Goal: Task Accomplishment & Management: Manage account settings

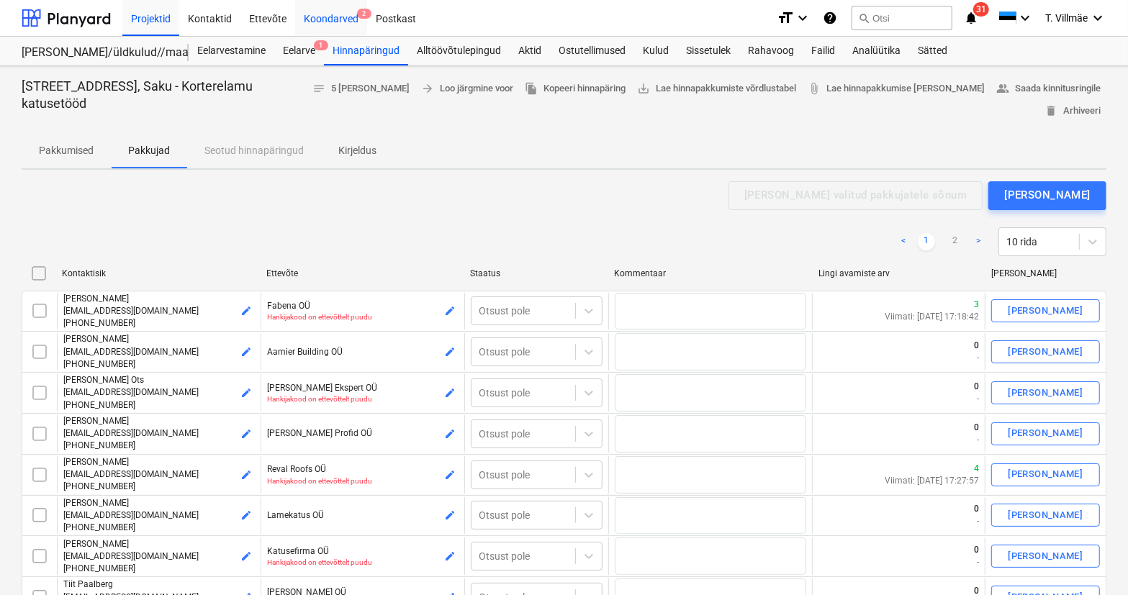
click at [337, 21] on div "Koondarved 2" at bounding box center [331, 17] width 72 height 37
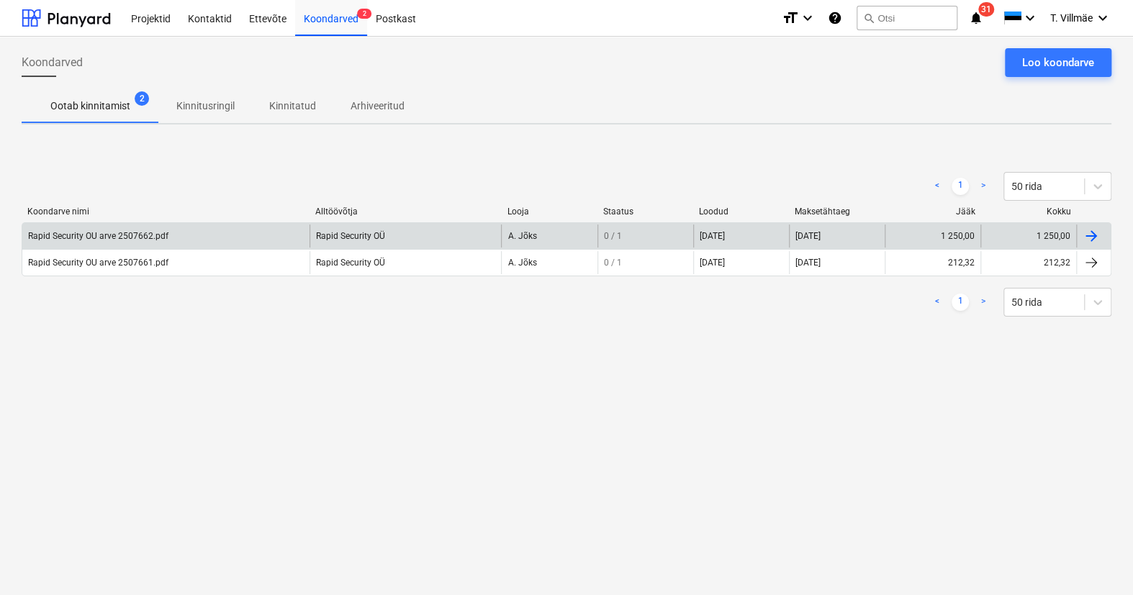
click at [92, 240] on div "Rapid Security OU arve 2507662.pdf" at bounding box center [98, 236] width 140 height 10
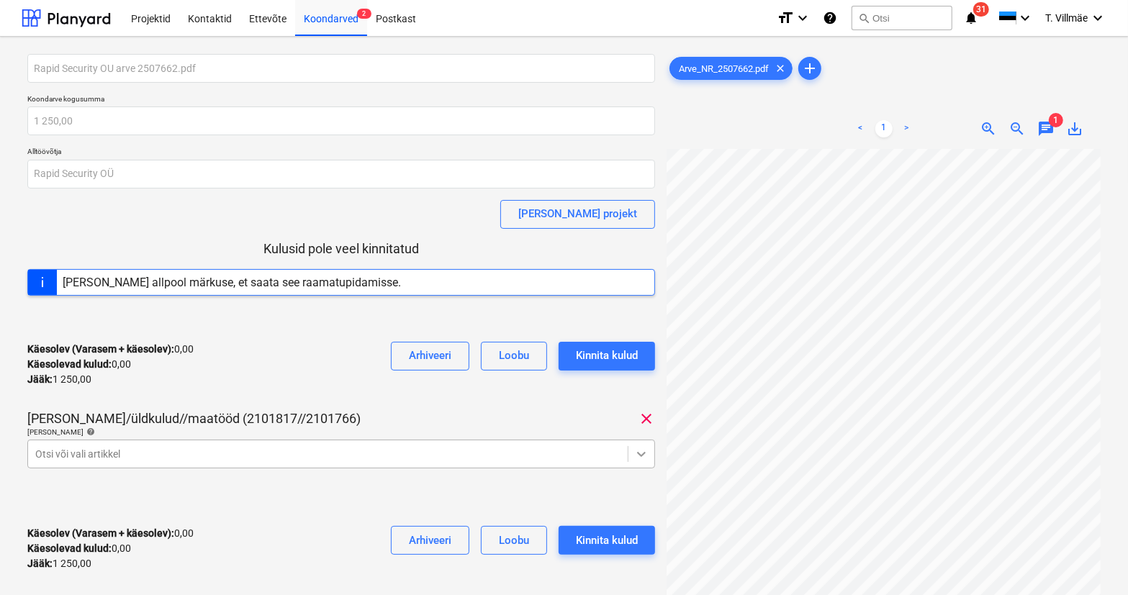
click at [649, 454] on body "Projektid Kontaktid Ettevõte Koondarved 2 Postkast format_size keyboard_arrow_d…" at bounding box center [564, 297] width 1128 height 595
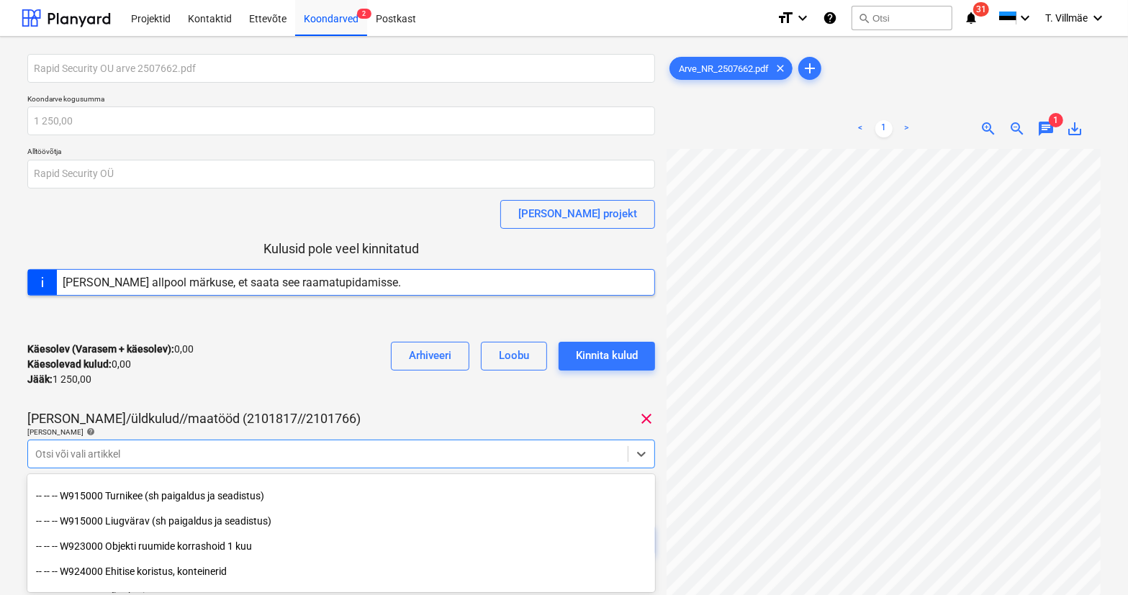
scroll to position [8085, 0]
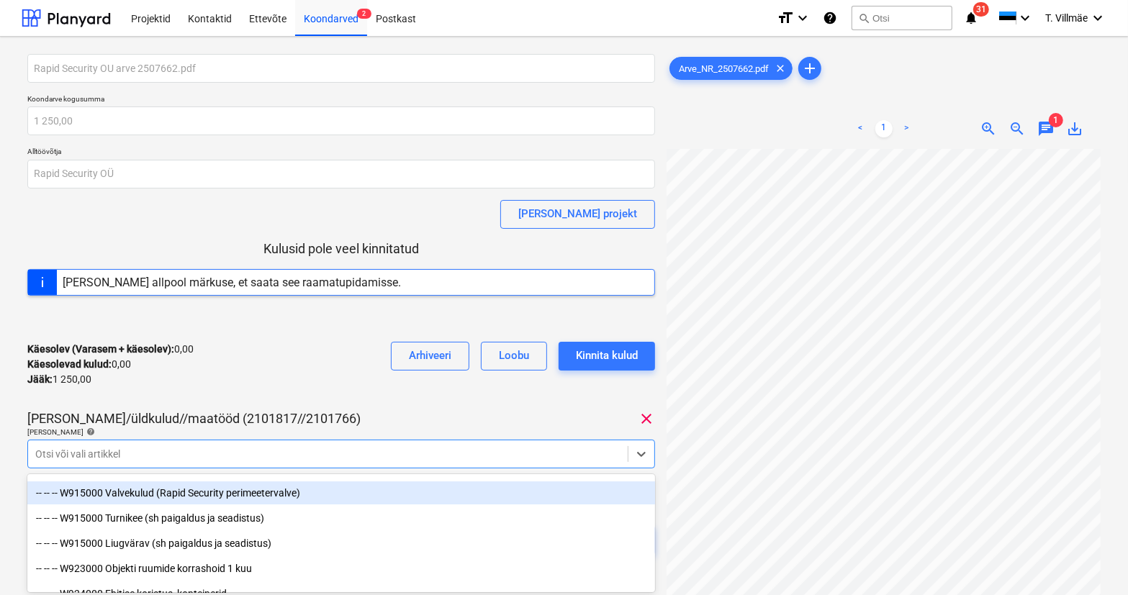
click at [215, 495] on div "-- -- -- W915000 Valvekulud (Rapid Security perimeetervalve)" at bounding box center [341, 493] width 628 height 23
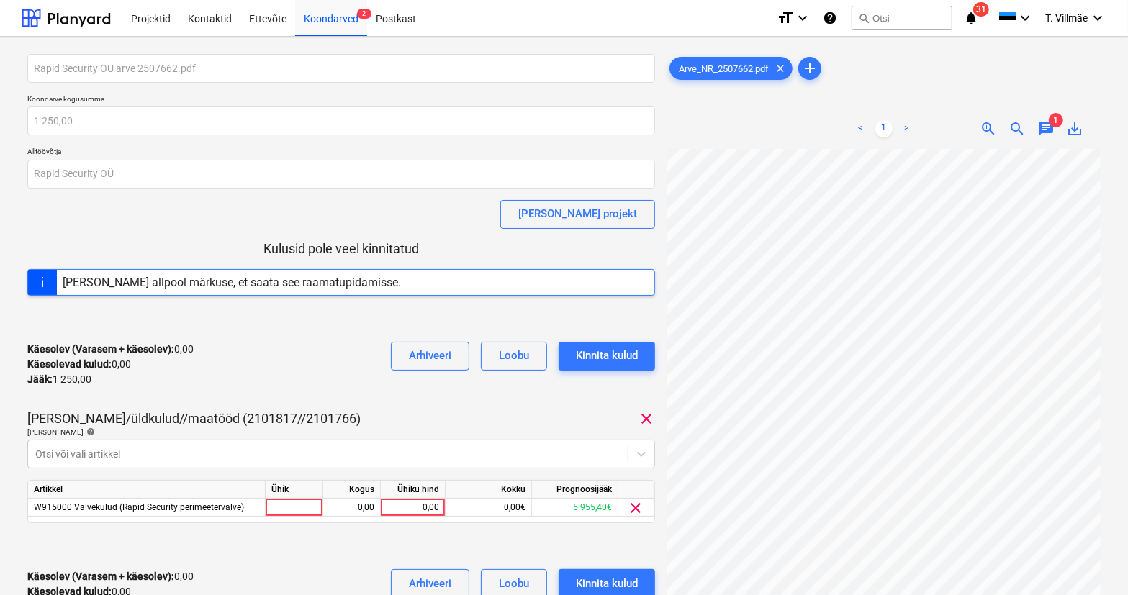
click at [258, 382] on div "Käesolev (Varasem + käesolev) : 0,00 Käesolevad kulud : 0,00 Jääk : 1 250,00 Ar…" at bounding box center [341, 364] width 628 height 68
click at [279, 504] on div at bounding box center [295, 508] width 58 height 18
type input "kmpl"
click at [355, 504] on div "0,00" at bounding box center [351, 508] width 45 height 18
type input "1"
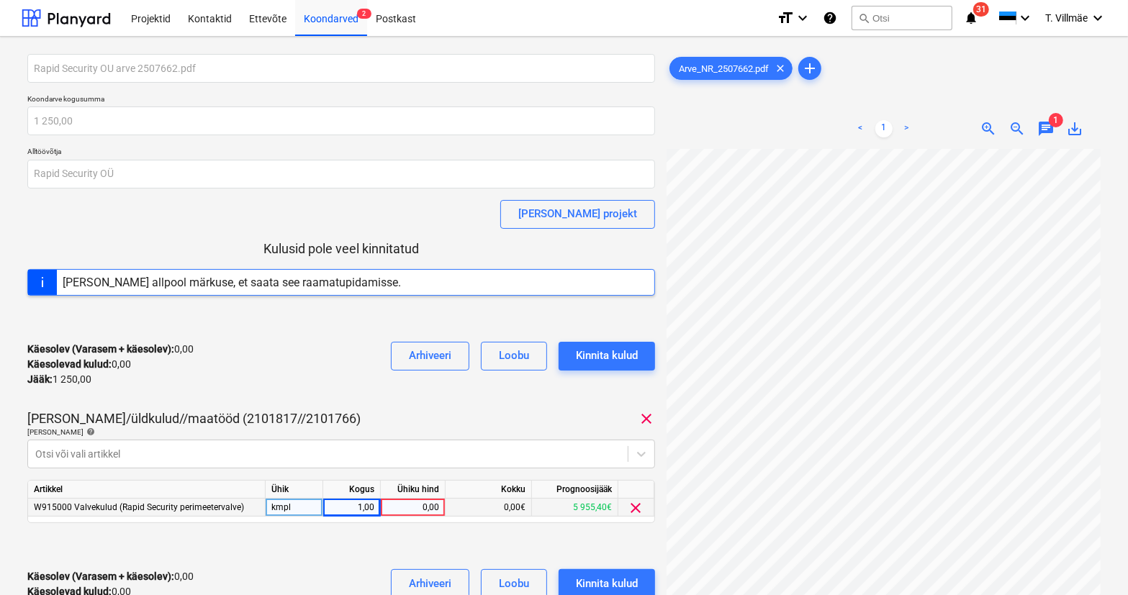
click at [408, 508] on div "0,00" at bounding box center [413, 508] width 53 height 18
type input "1250"
click at [369, 562] on div "Käesolev (Varasem + käesolev) : 1 250,00 Käesolevad kulud : 1 250,00 Jääk : 0,0…" at bounding box center [341, 592] width 628 height 68
click at [626, 583] on div "Kinnita kulud" at bounding box center [607, 584] width 62 height 19
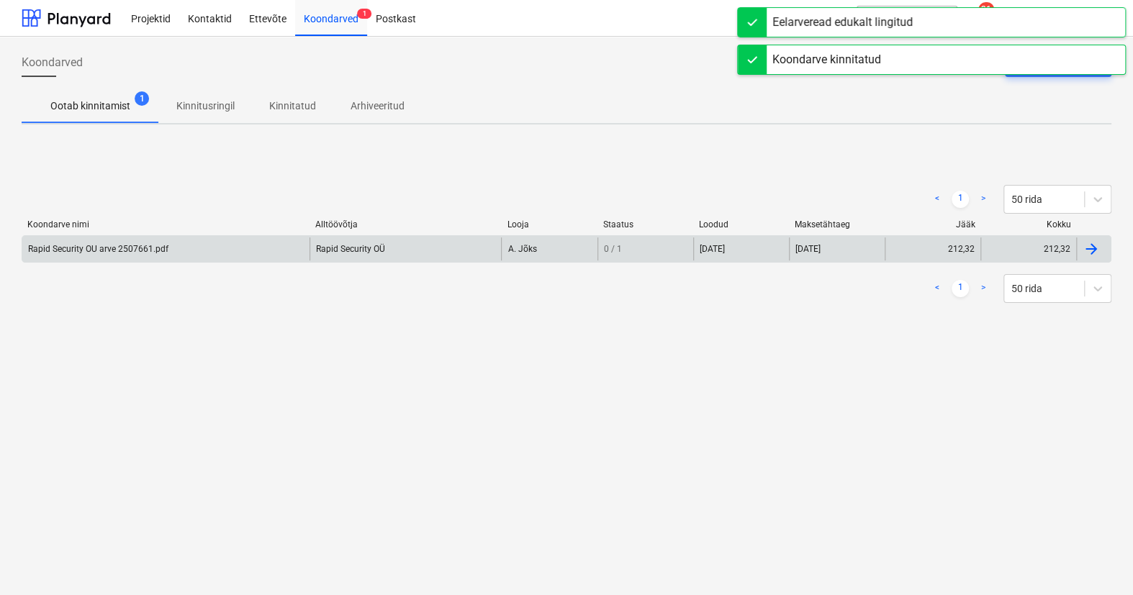
click at [89, 252] on div "Rapid Security OU arve 2507661.pdf" at bounding box center [98, 249] width 140 height 10
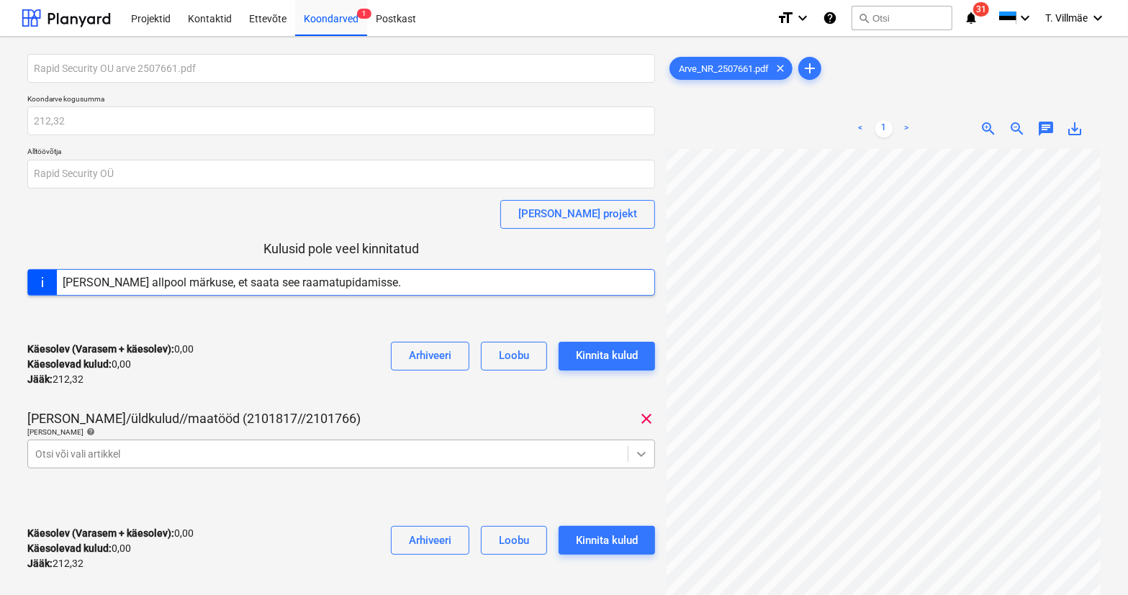
click at [647, 457] on body "Projektid Kontaktid Ettevõte Koondarved 1 Postkast format_size keyboard_arrow_d…" at bounding box center [564, 297] width 1128 height 595
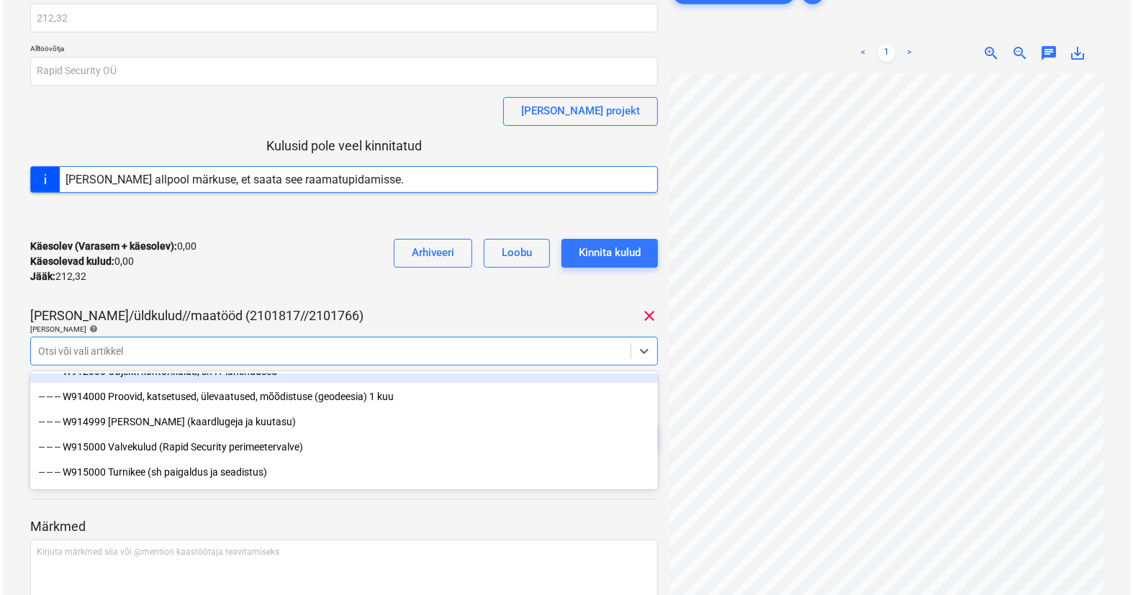
scroll to position [8050, 0]
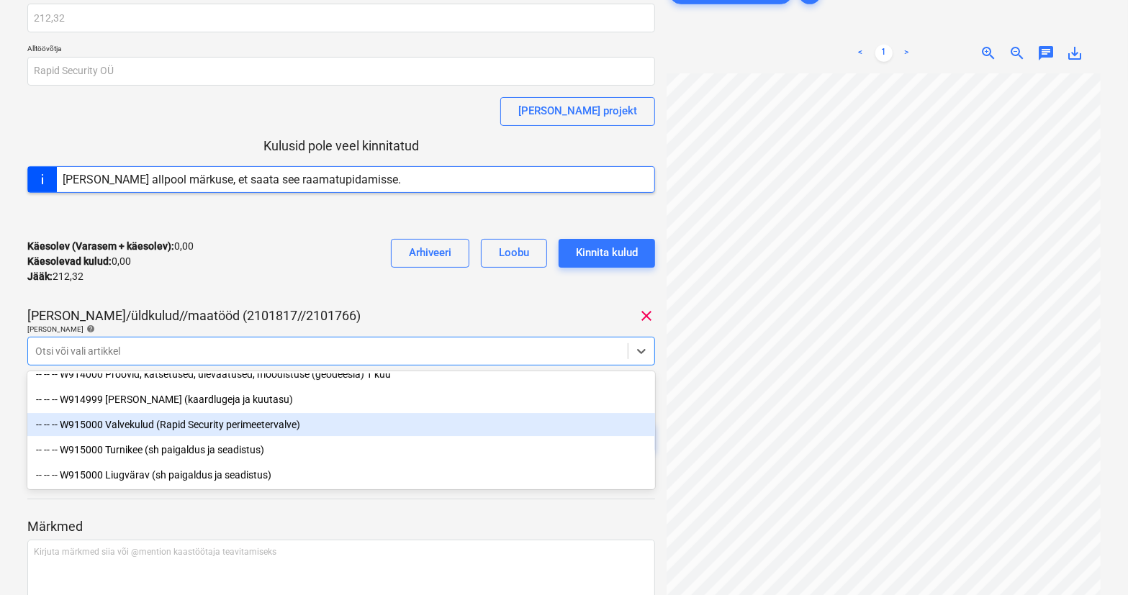
click at [178, 427] on div "-- -- -- W915000 Valvekulud (Rapid Security perimeetervalve)" at bounding box center [341, 424] width 628 height 23
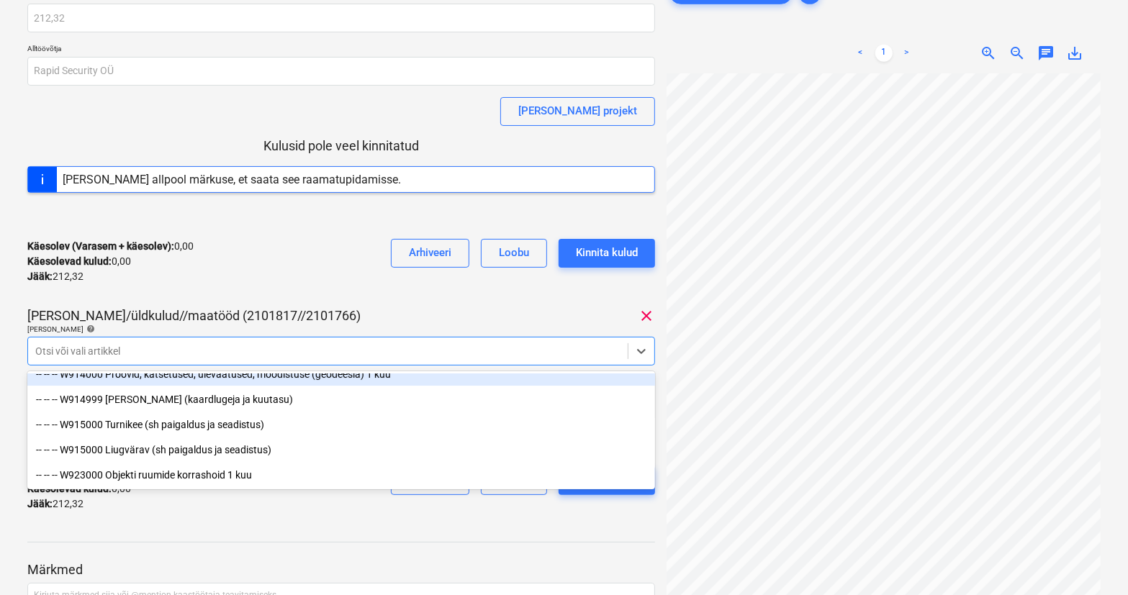
click at [348, 282] on div "Käesolev (Varasem + käesolev) : 0,00 Käesolevad kulud : 0,00 Jääk : 212,32 Arhi…" at bounding box center [341, 262] width 628 height 68
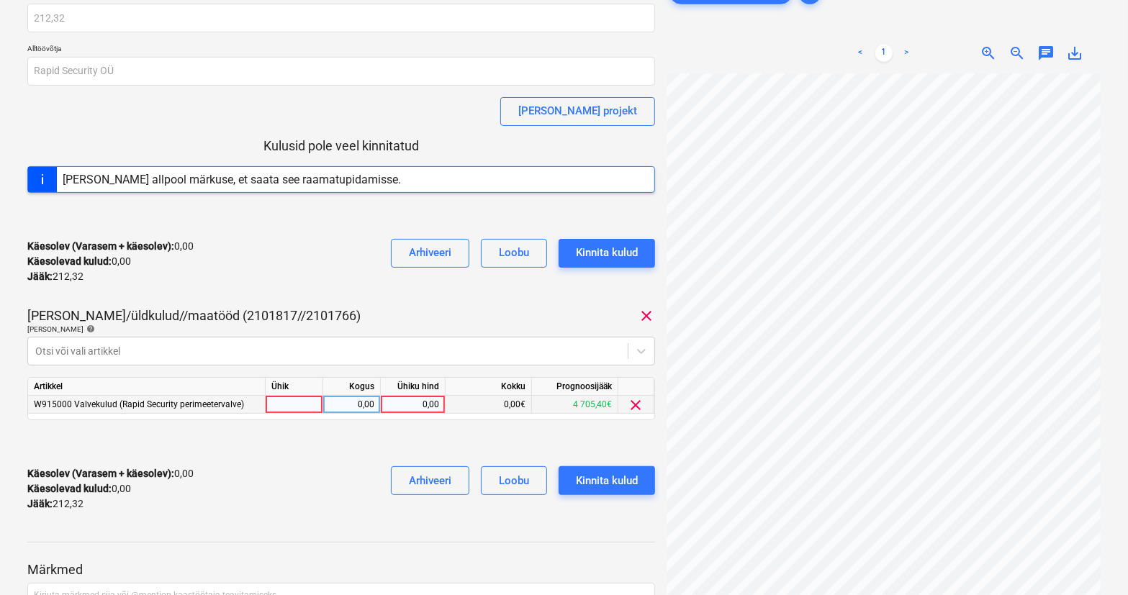
click at [284, 400] on div at bounding box center [295, 405] width 58 height 18
type input "kmpl"
click at [366, 401] on div "0,00" at bounding box center [351, 405] width 45 height 18
type input "1"
click at [408, 404] on div "0,00" at bounding box center [413, 405] width 53 height 18
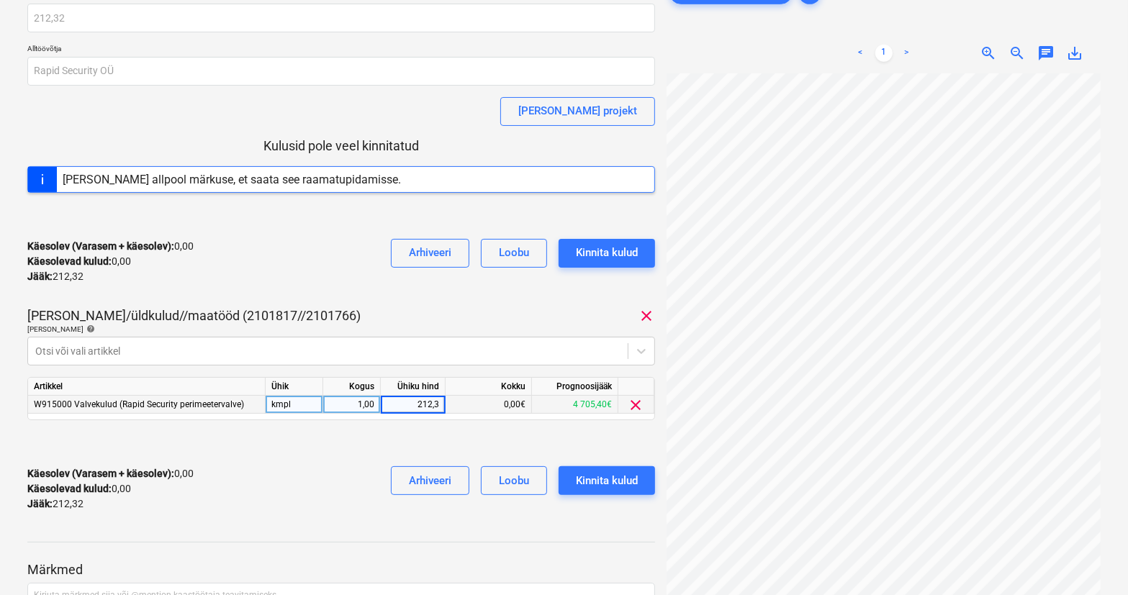
type input "212,32"
click at [323, 473] on div "Käesolev (Varasem + käesolev) : 0,00 Käesolevad kulud : 0,00 Jääk : 212,32 Arhi…" at bounding box center [341, 489] width 628 height 68
click at [595, 482] on div "Kinnita kulud" at bounding box center [607, 481] width 62 height 19
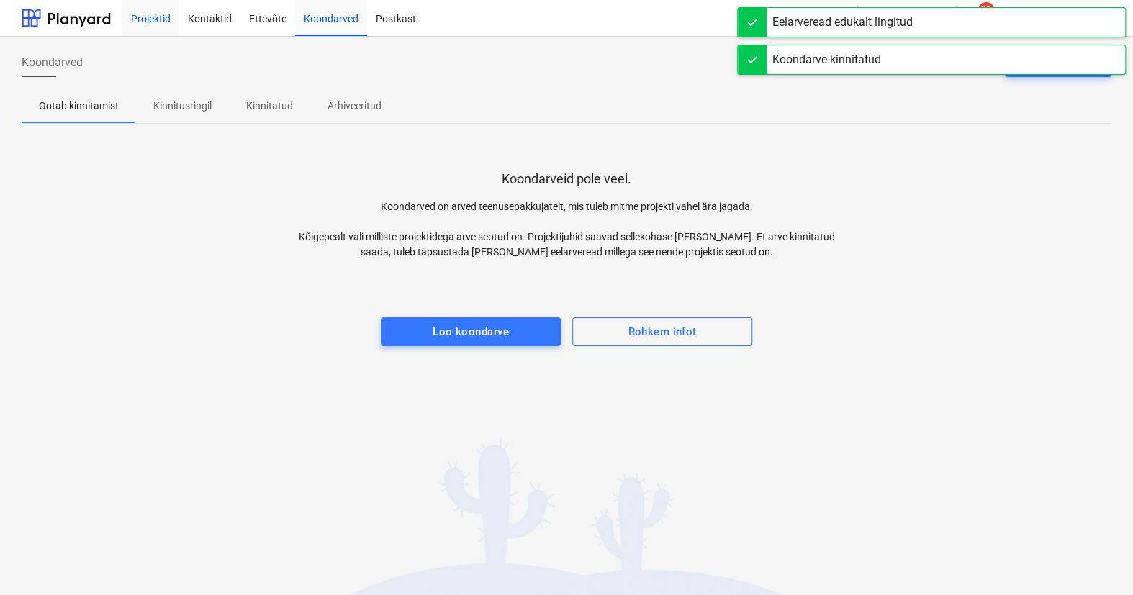
click at [158, 20] on div "Projektid" at bounding box center [150, 17] width 57 height 37
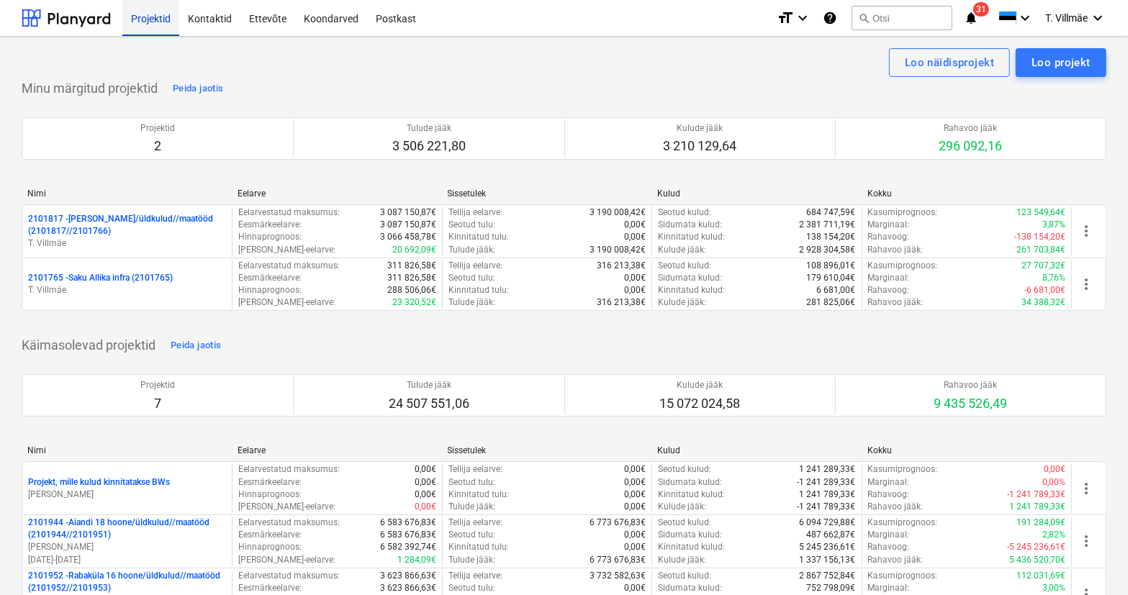
click at [141, 25] on div "Projektid" at bounding box center [150, 17] width 57 height 37
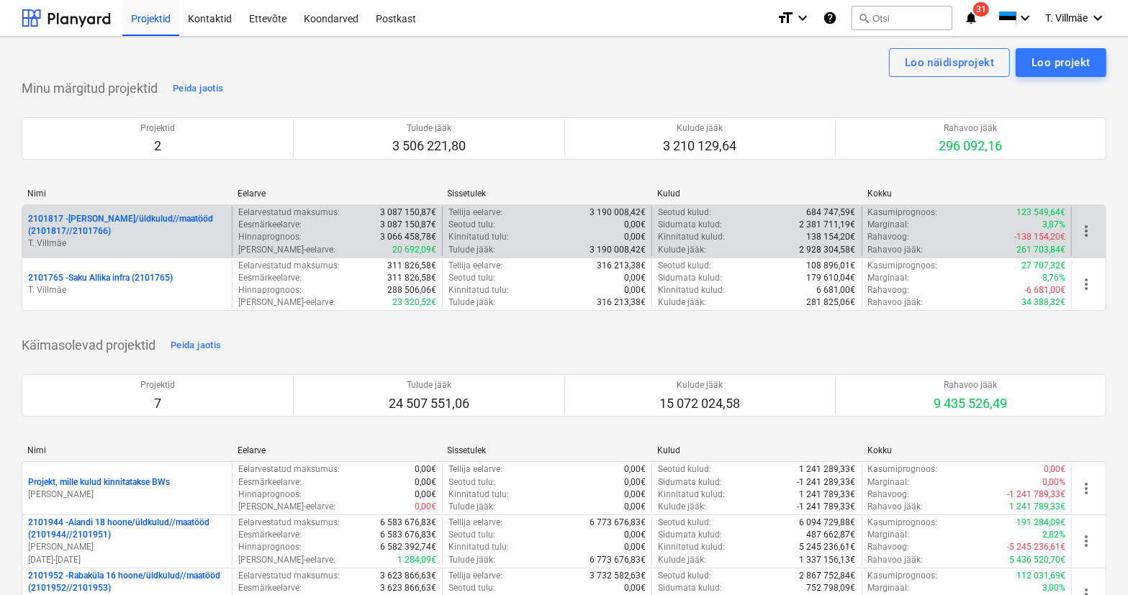
click at [89, 218] on p "2101817 - [PERSON_NAME]/üldkulud//maatööd (2101817//2101766)" at bounding box center [127, 225] width 198 height 24
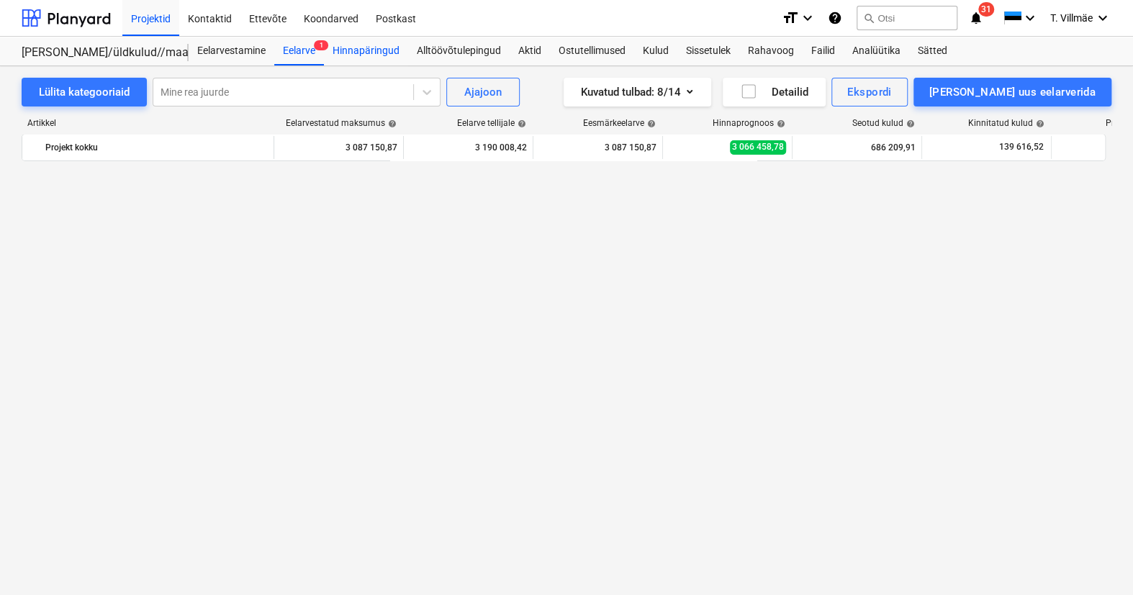
scroll to position [4863, 0]
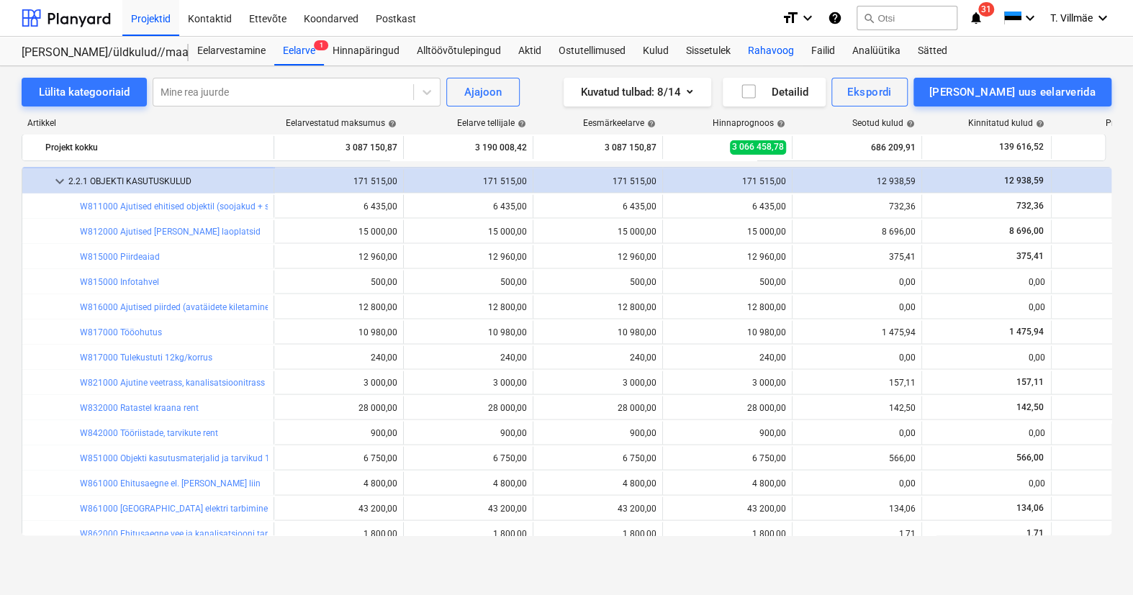
click at [767, 50] on div "Rahavoog" at bounding box center [770, 51] width 63 height 29
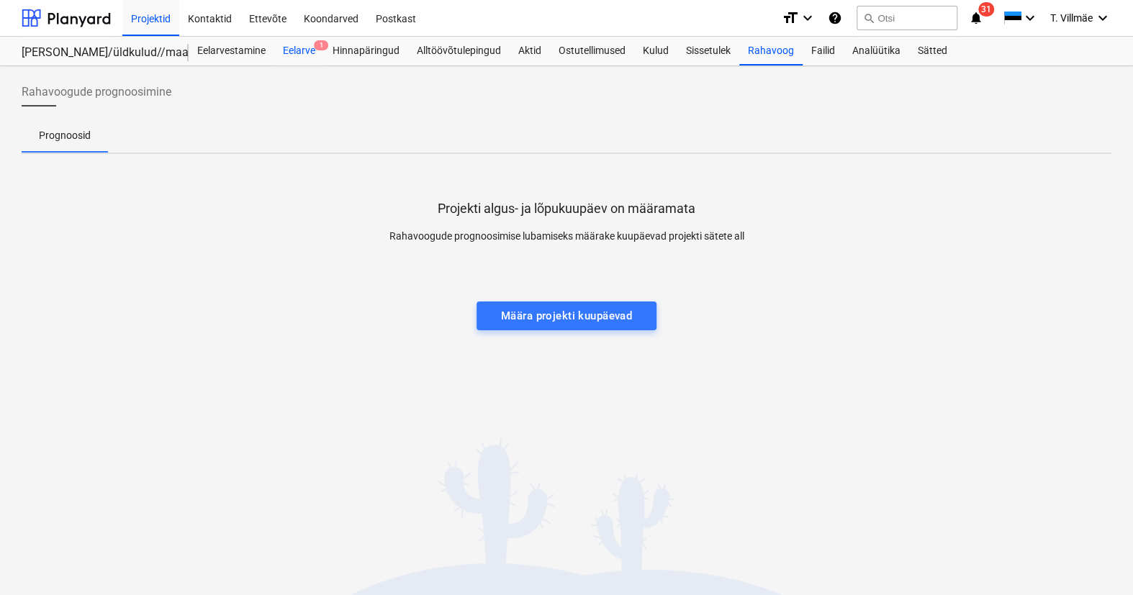
click at [292, 50] on div "Eelarve 1" at bounding box center [299, 51] width 50 height 29
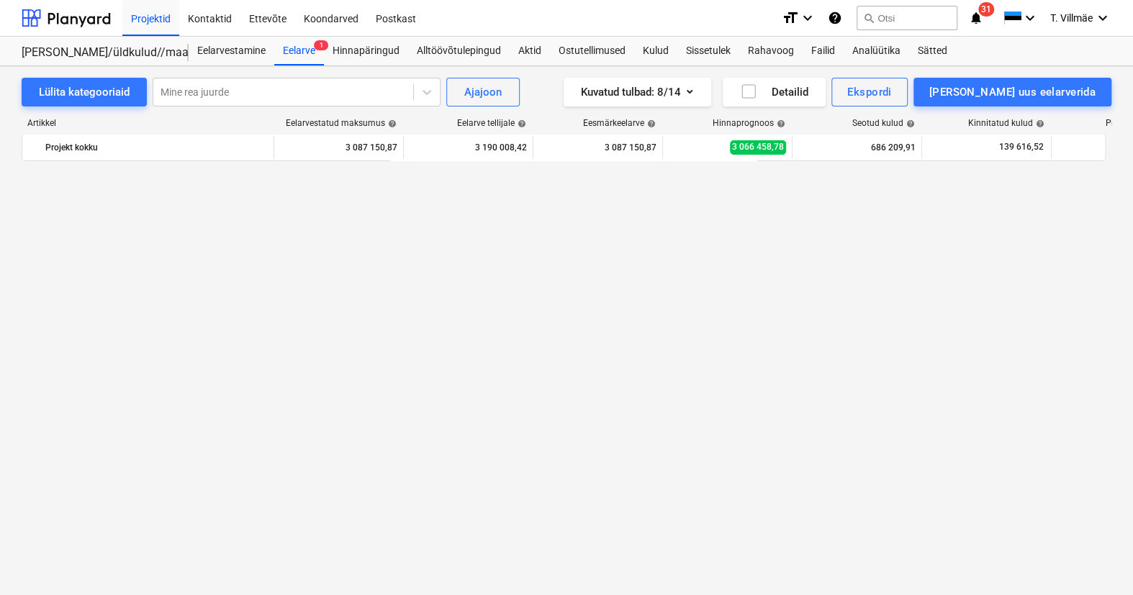
scroll to position [4863, 0]
